Goal: Information Seeking & Learning: Learn about a topic

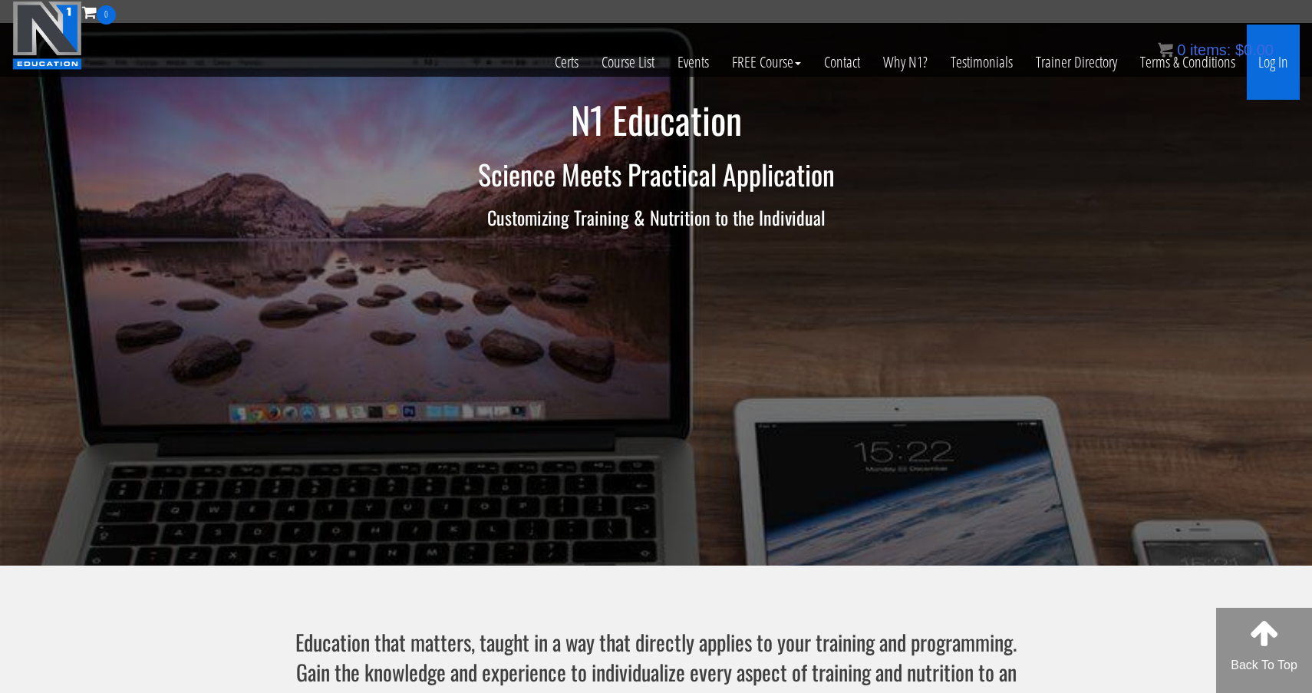
click at [1271, 66] on link "Log In" at bounding box center [1273, 62] width 53 height 75
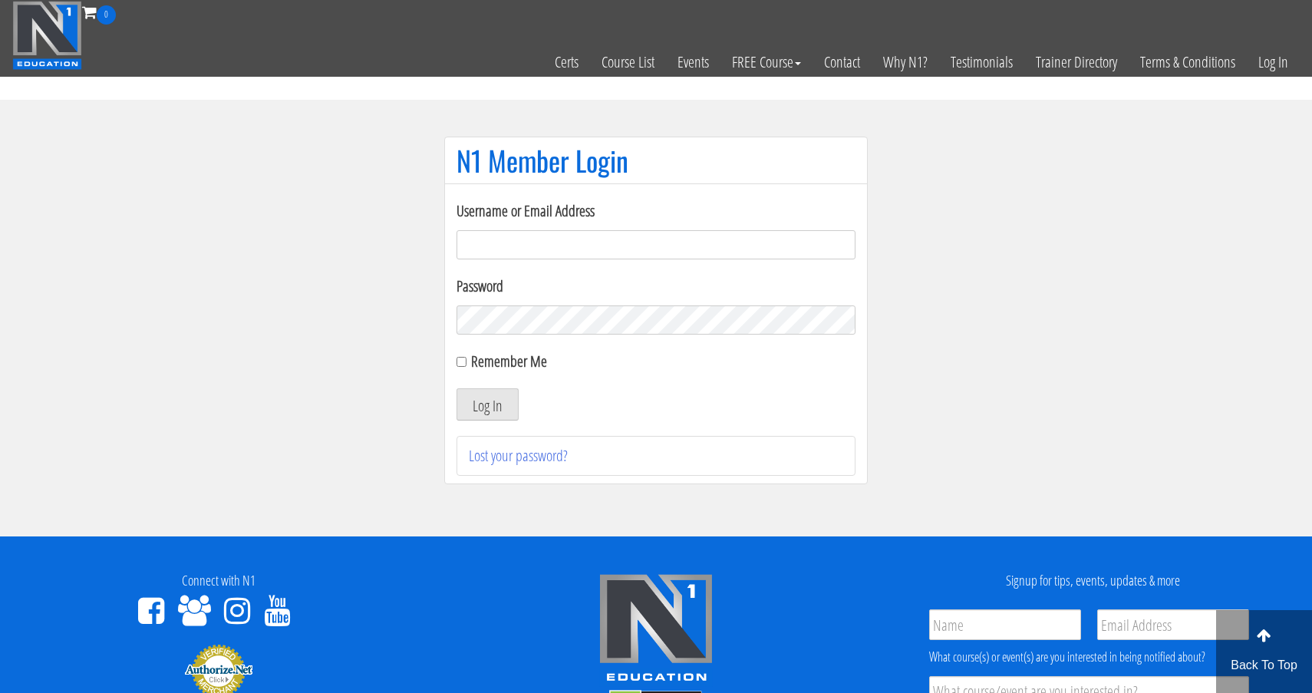
type input "[EMAIL_ADDRESS][DOMAIN_NAME]"
click at [487, 404] on button "Log In" at bounding box center [488, 404] width 62 height 32
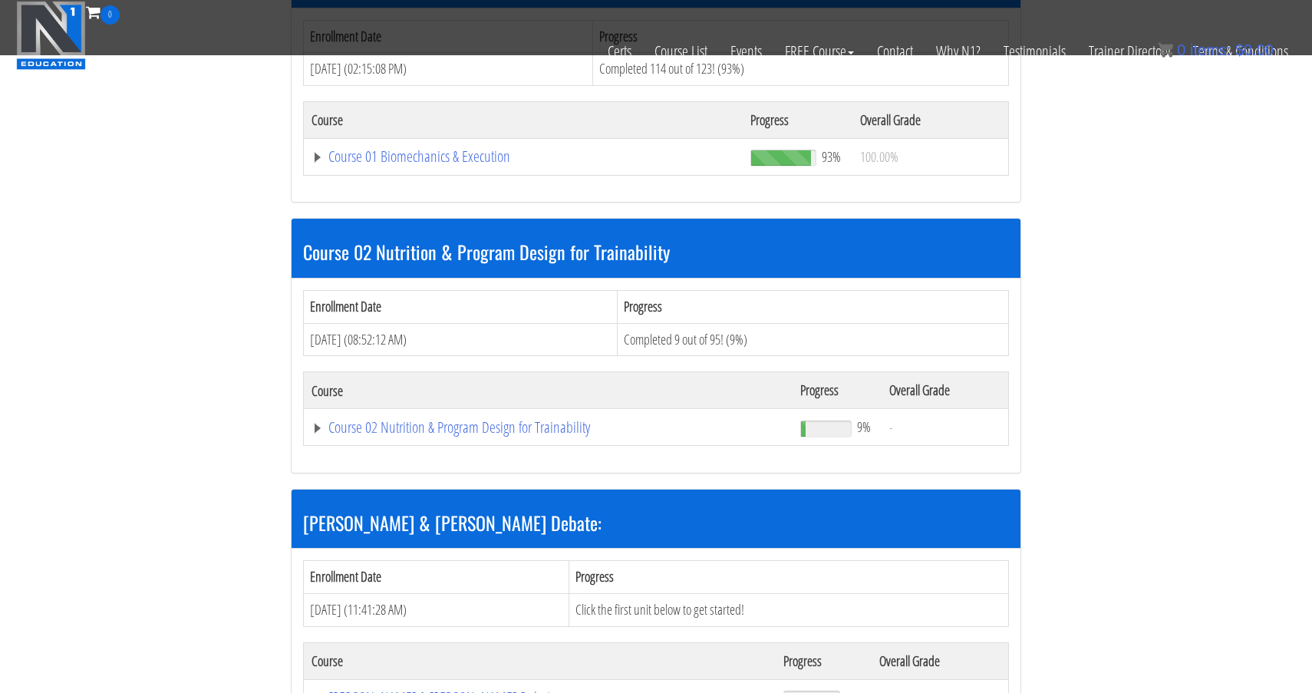
scroll to position [821, 0]
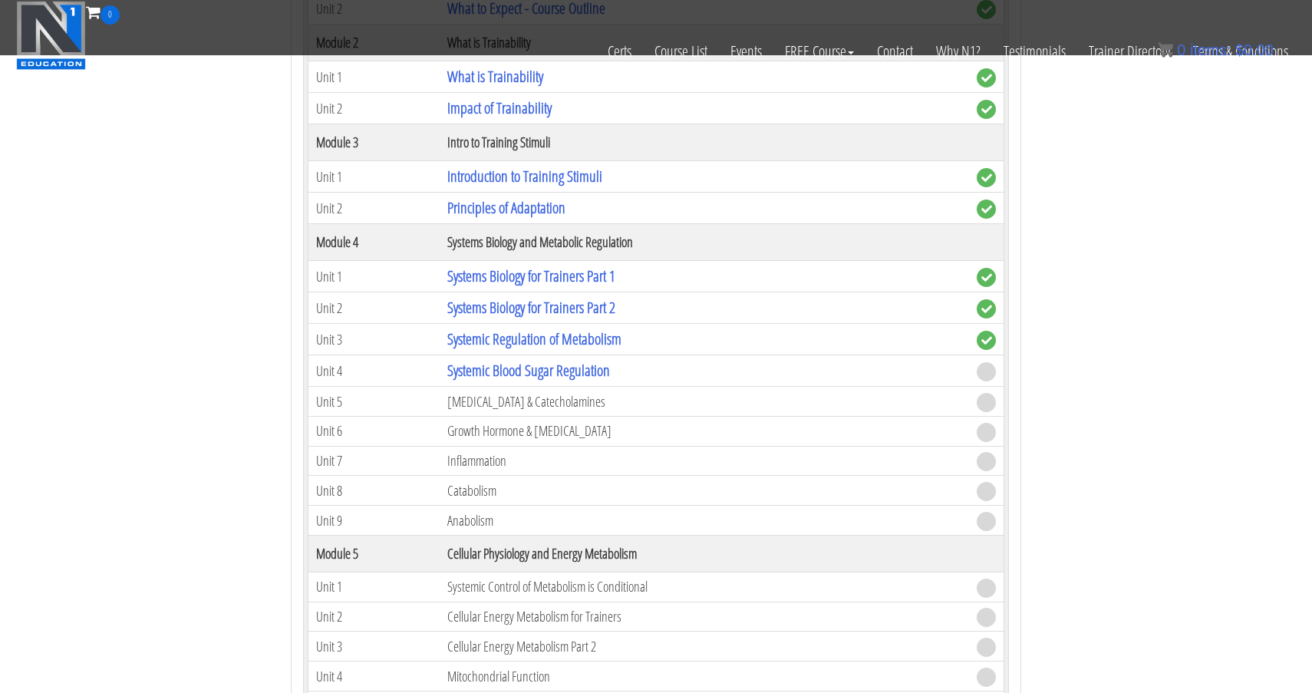
scroll to position [1353, 0]
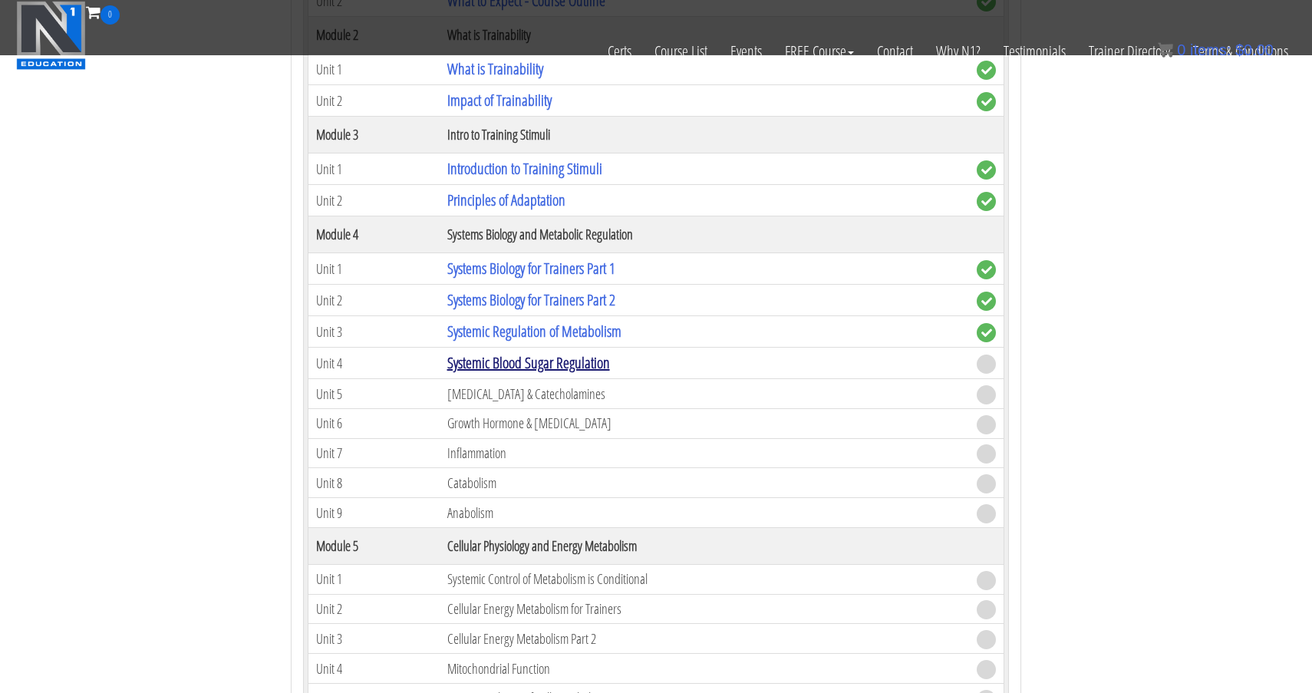
click at [573, 352] on link "Systemic Blood Sugar Regulation" at bounding box center [528, 362] width 163 height 21
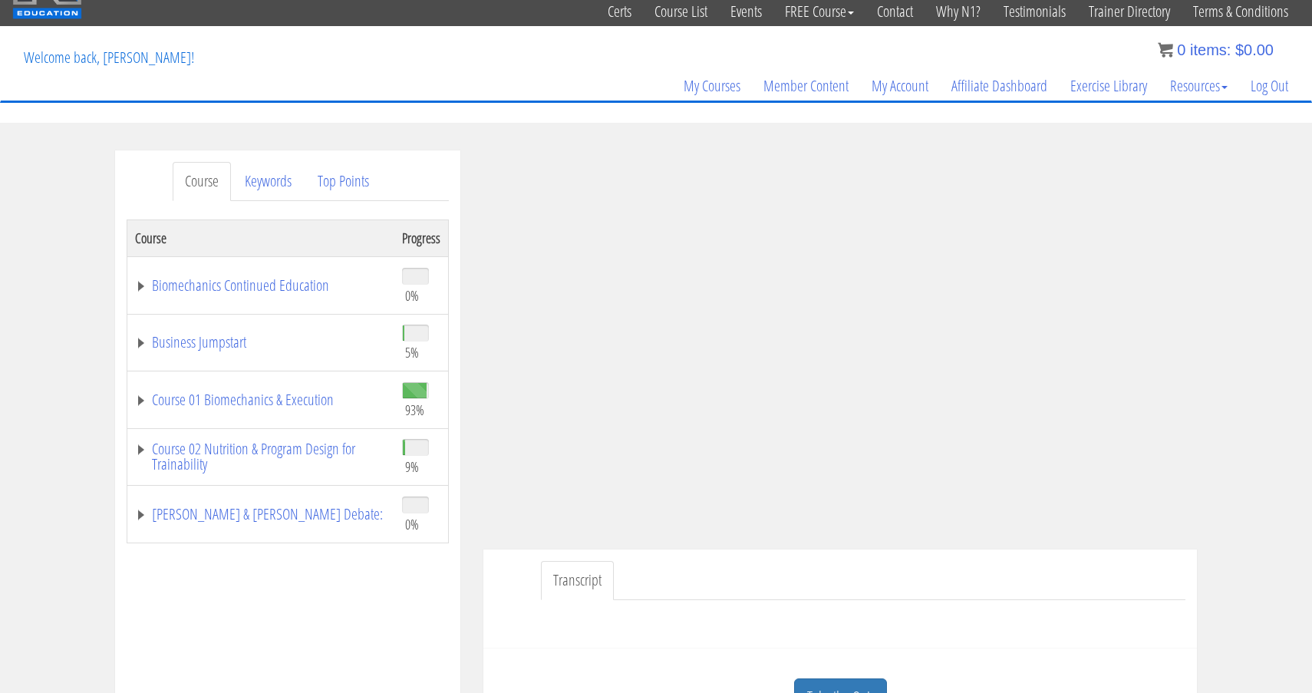
scroll to position [87, 0]
